Goal: Task Accomplishment & Management: Use online tool/utility

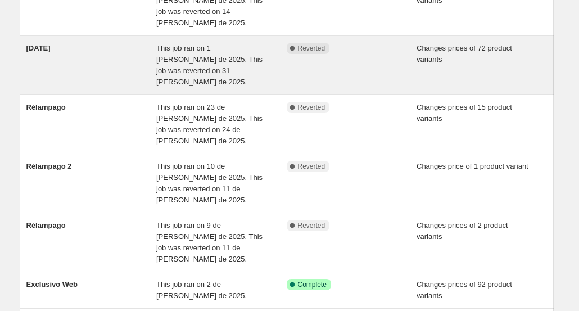
scroll to position [281, 0]
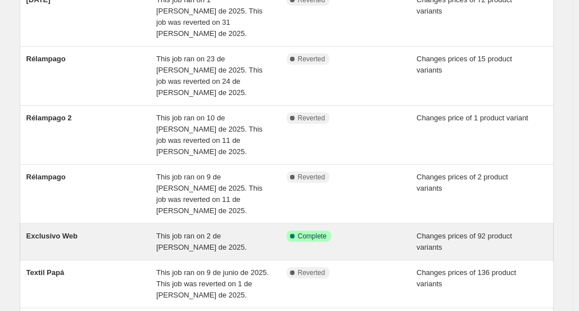
click at [114, 231] on div "Exclusivo Web" at bounding box center [91, 242] width 130 height 22
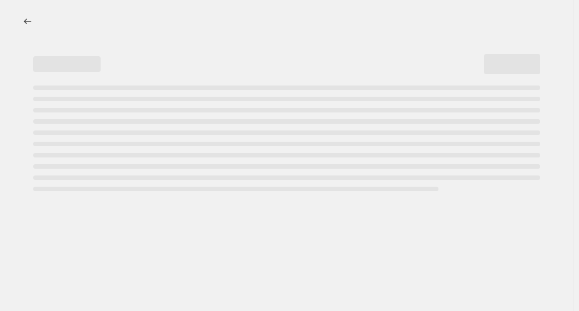
select select "collection"
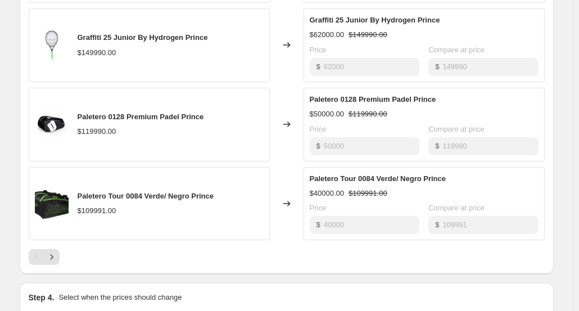
scroll to position [871, 0]
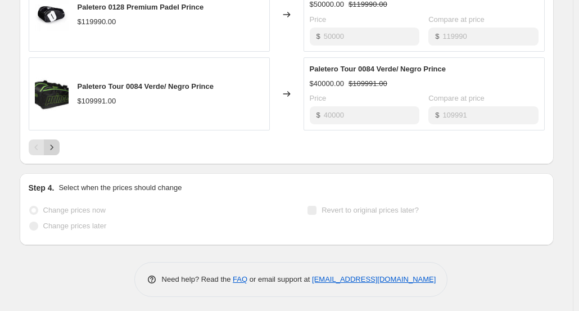
click at [57, 146] on icon "Next" at bounding box center [51, 147] width 11 height 11
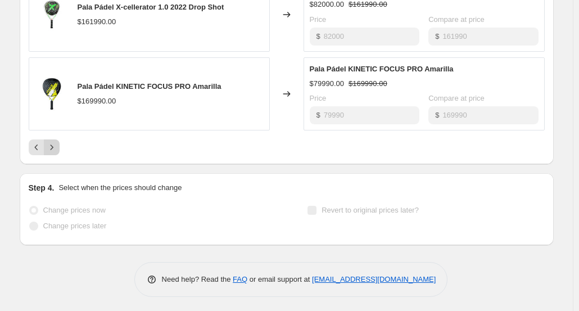
click at [53, 143] on icon "Next" at bounding box center [51, 147] width 11 height 11
click at [54, 146] on icon "Next" at bounding box center [51, 147] width 11 height 11
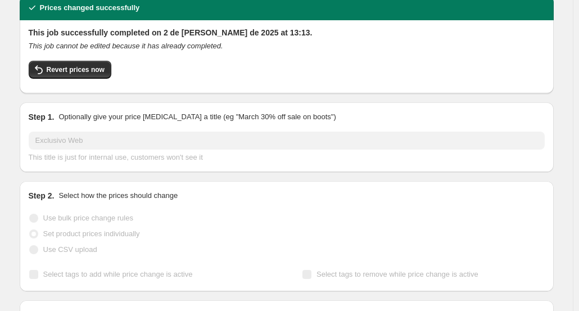
scroll to position [0, 0]
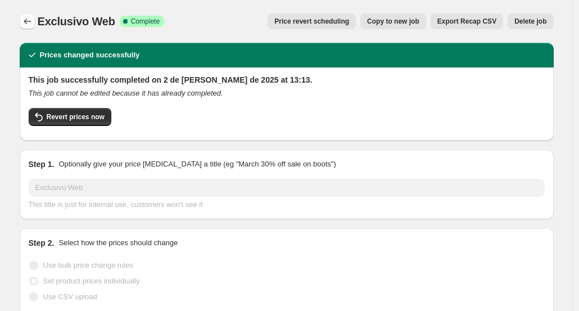
click at [33, 26] on icon "Price change jobs" at bounding box center [27, 21] width 11 height 11
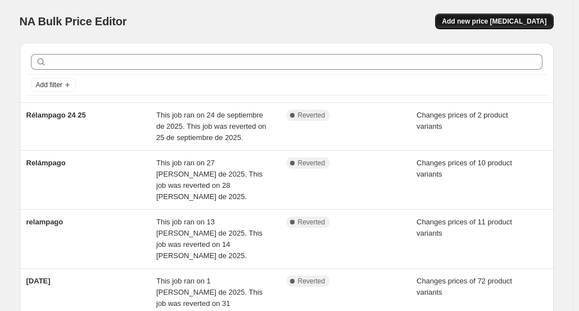
click at [520, 19] on span "Add new price [MEDICAL_DATA]" at bounding box center [494, 21] width 105 height 9
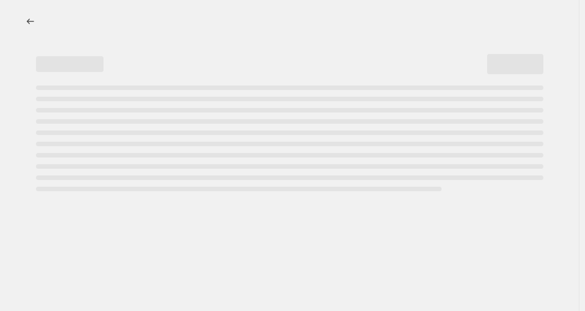
select select "percentage"
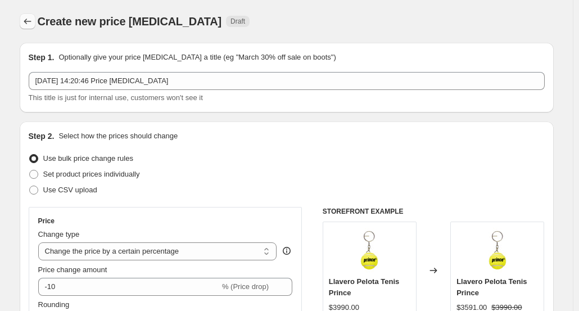
click at [29, 17] on icon "Price change jobs" at bounding box center [27, 21] width 11 height 11
